Goal: Navigation & Orientation: Go to known website

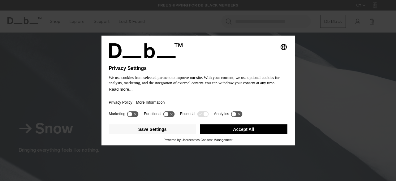
click at [220, 130] on button "Accept All" at bounding box center [244, 129] width 88 height 10
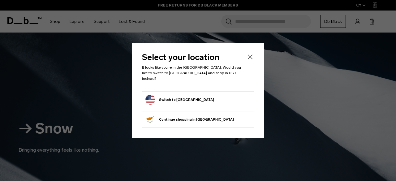
click at [224, 101] on form "Switch to [GEOGRAPHIC_DATA]" at bounding box center [197, 100] width 105 height 10
click at [183, 100] on button "Switch to United States" at bounding box center [179, 100] width 69 height 10
click at [165, 99] on button "Switch to United States" at bounding box center [179, 100] width 69 height 10
drag, startPoint x: 165, startPoint y: 99, endPoint x: 340, endPoint y: 111, distance: 175.4
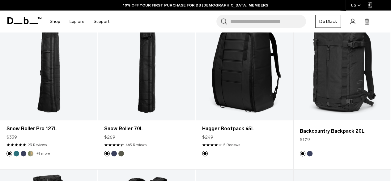
scroll to position [405, 0]
